Goal: Check status

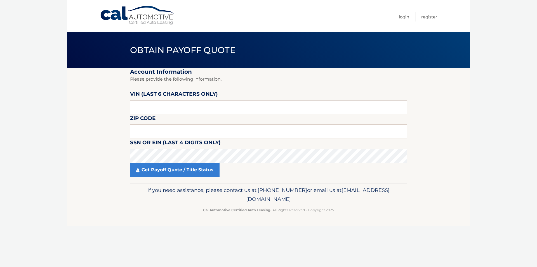
click at [148, 103] on input "text" at bounding box center [268, 107] width 277 height 14
type input "423477"
click at [147, 128] on input "text" at bounding box center [268, 132] width 277 height 14
type input "08724"
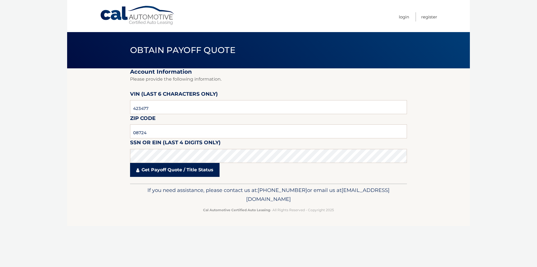
click at [171, 170] on link "Get Payoff Quote / Title Status" at bounding box center [174, 170] width 89 height 14
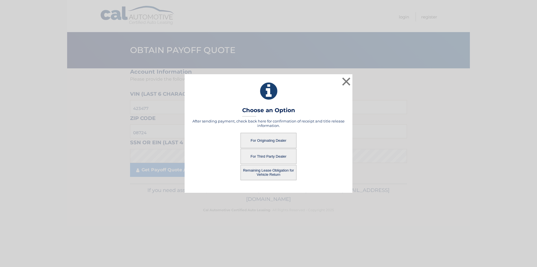
click at [259, 141] on button "For Originating Dealer" at bounding box center [268, 140] width 56 height 15
click at [267, 141] on button "For Originating Dealer" at bounding box center [268, 140] width 56 height 15
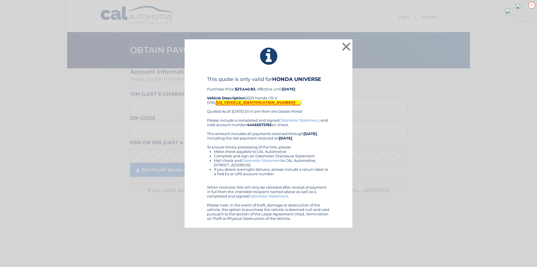
click at [233, 102] on mark "2HKRS4H49PH423477" at bounding box center [257, 102] width 85 height 5
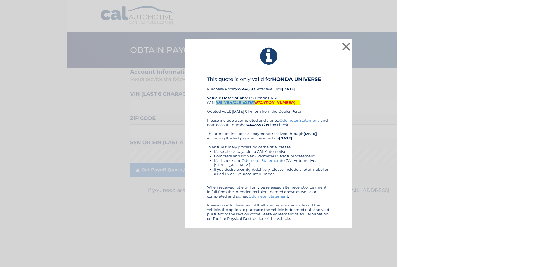
click at [233, 102] on mark "2HKRS4H49PH423477" at bounding box center [257, 102] width 85 height 5
copy mark "2HKRS4H49PH423477"
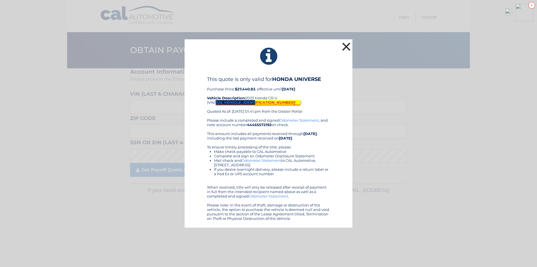
click at [345, 47] on button "×" at bounding box center [345, 46] width 11 height 11
